Goal: Task Accomplishment & Management: Manage account settings

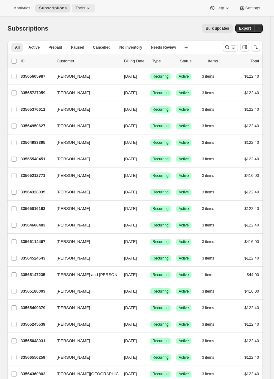
click at [90, 10] on icon at bounding box center [88, 8] width 6 height 6
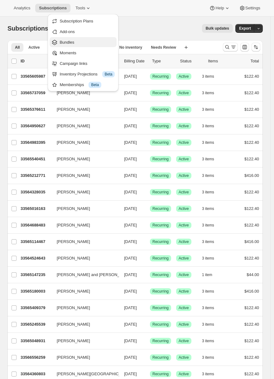
click at [80, 44] on span "Bundles" at bounding box center [87, 42] width 55 height 6
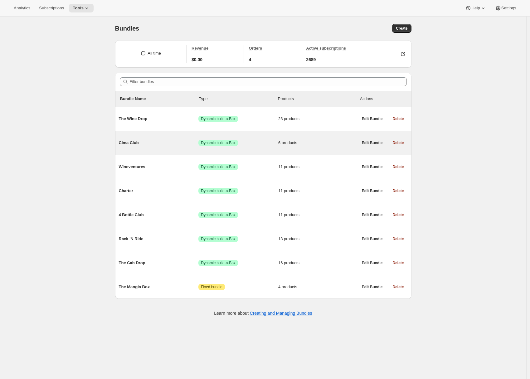
click at [155, 141] on span "Cima Club" at bounding box center [159, 143] width 80 height 6
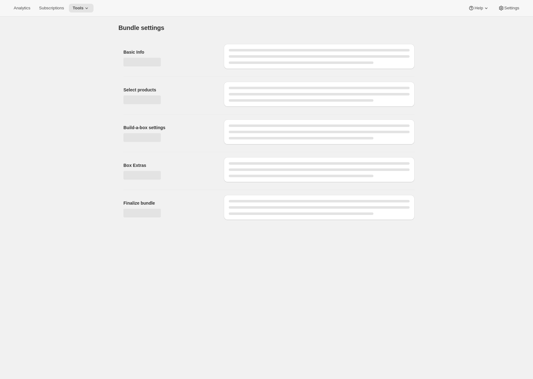
type input "Cima Club"
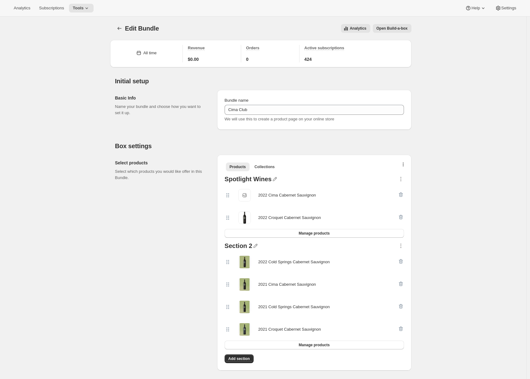
click at [277, 165] on icon "button" at bounding box center [403, 164] width 1 height 5
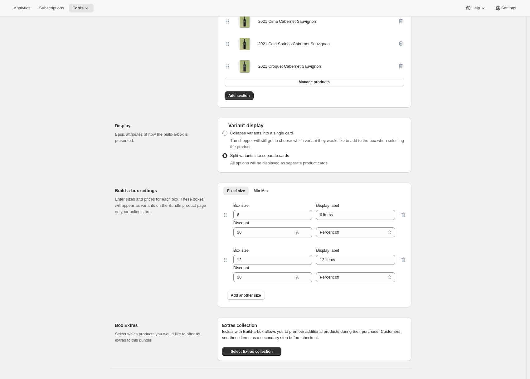
scroll to position [327, 0]
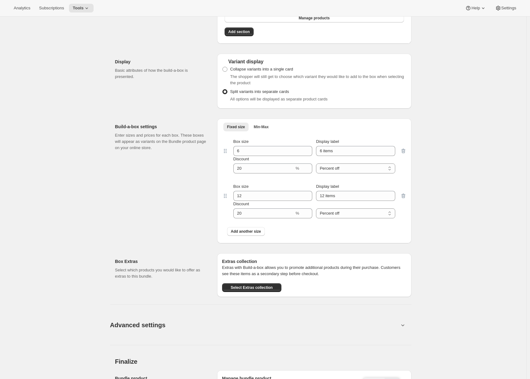
click at [277, 326] on button "Advanced settings" at bounding box center [254, 325] width 296 height 24
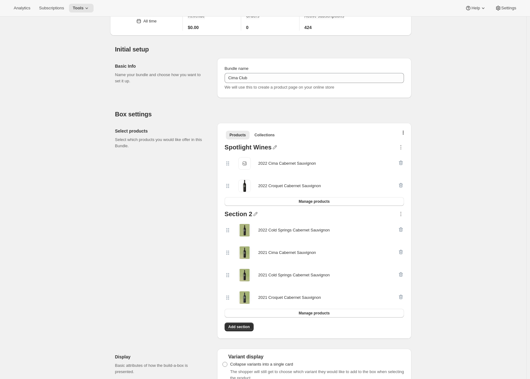
scroll to position [0, 0]
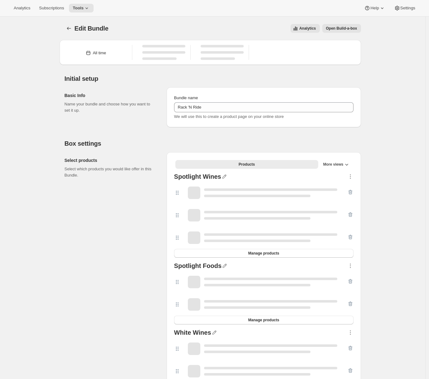
type input "Rack 'N Ride"
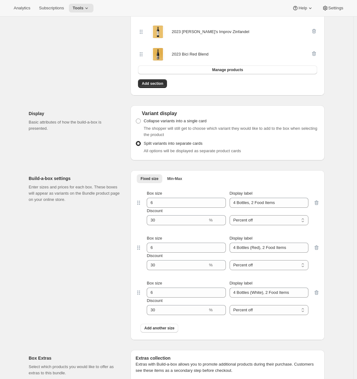
scroll to position [672, 0]
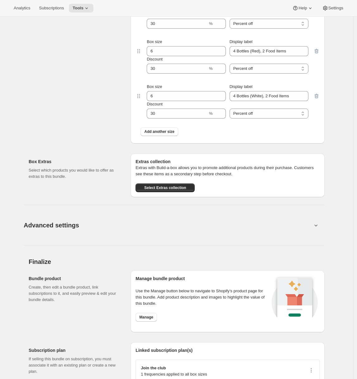
click at [277, 227] on button "Advanced settings" at bounding box center [168, 225] width 296 height 24
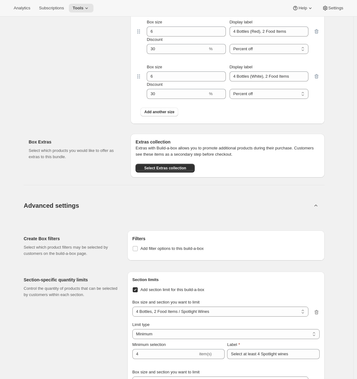
scroll to position [660, 0]
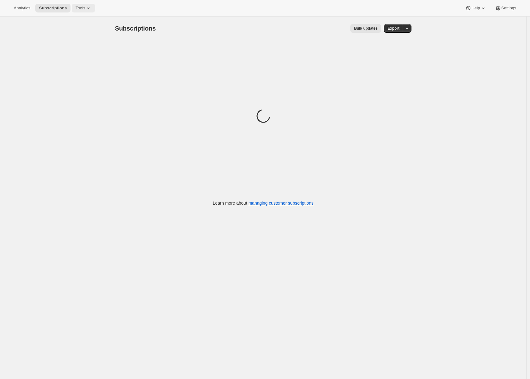
click at [83, 6] on span "Tools" at bounding box center [80, 8] width 10 height 5
click at [81, 39] on span "Bundles" at bounding box center [87, 42] width 55 height 6
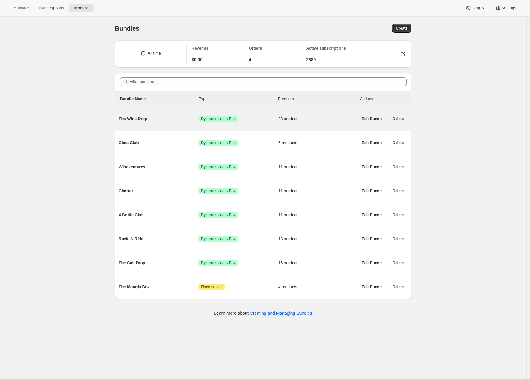
click at [184, 118] on span "The Wine Drop" at bounding box center [159, 119] width 80 height 6
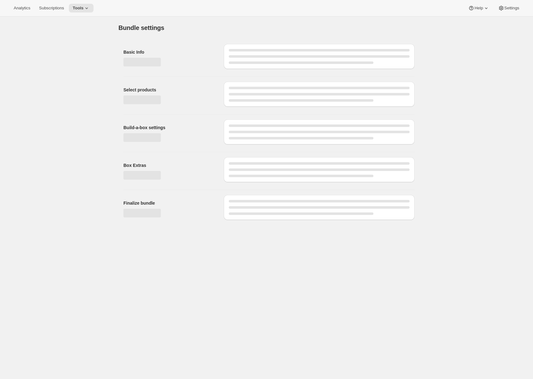
type input "The Wine Drop"
